Goal: Find specific page/section: Find specific page/section

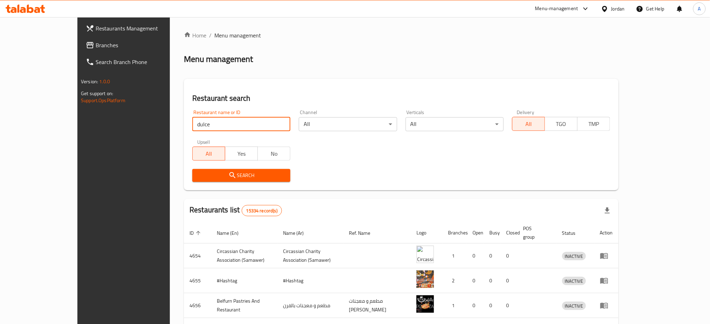
type input "dulce"
click button "Search" at bounding box center [241, 175] width 98 height 13
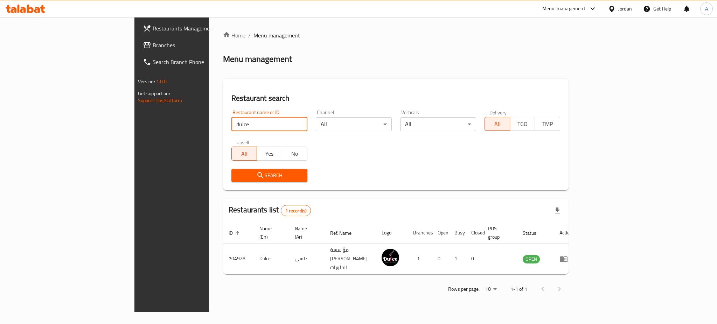
click at [370, 280] on div "Rows per page: 10 1-1 of 1" at bounding box center [396, 289] width 346 height 18
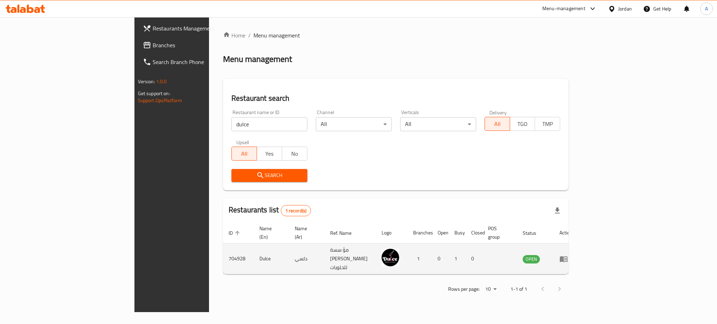
click at [578, 252] on td "enhanced table" at bounding box center [566, 259] width 24 height 31
click at [568, 256] on icon "enhanced table" at bounding box center [564, 259] width 8 height 6
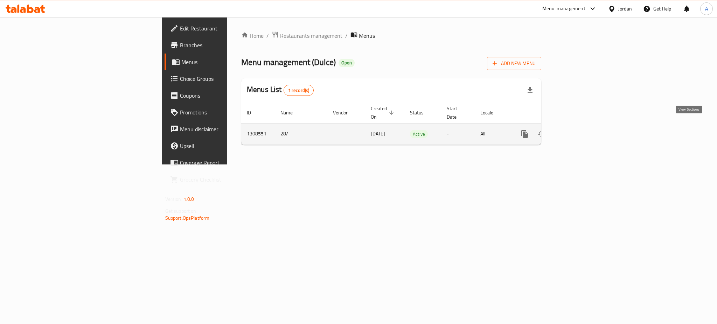
click at [584, 126] on link "enhanced table" at bounding box center [575, 134] width 17 height 17
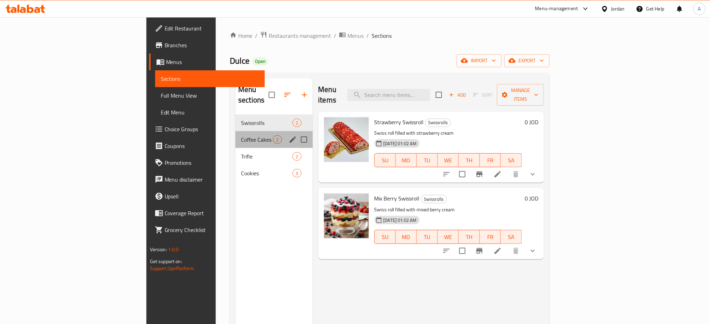
click at [235, 131] on div "Coffee Cakes 2" at bounding box center [273, 139] width 77 height 17
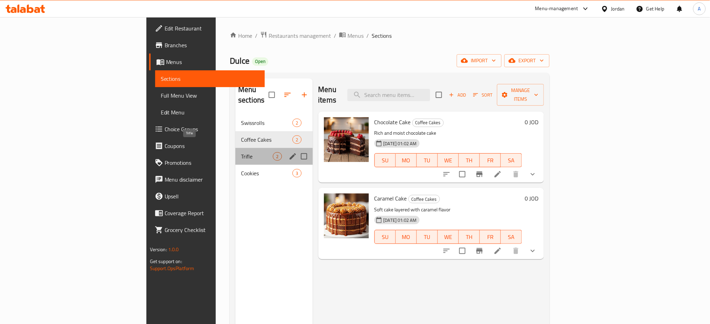
click at [241, 152] on span "Trifle" at bounding box center [257, 156] width 32 height 8
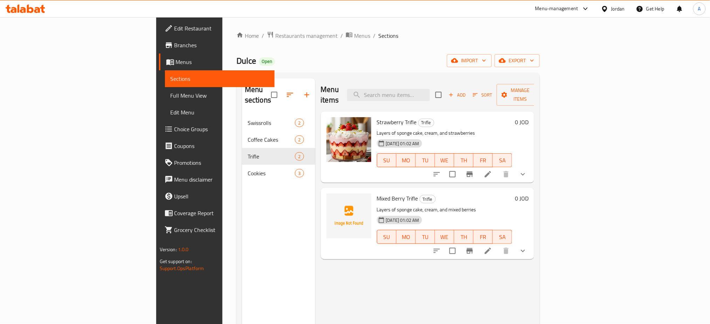
click at [174, 43] on span "Branches" at bounding box center [221, 45] width 95 height 8
